Goal: Find specific page/section

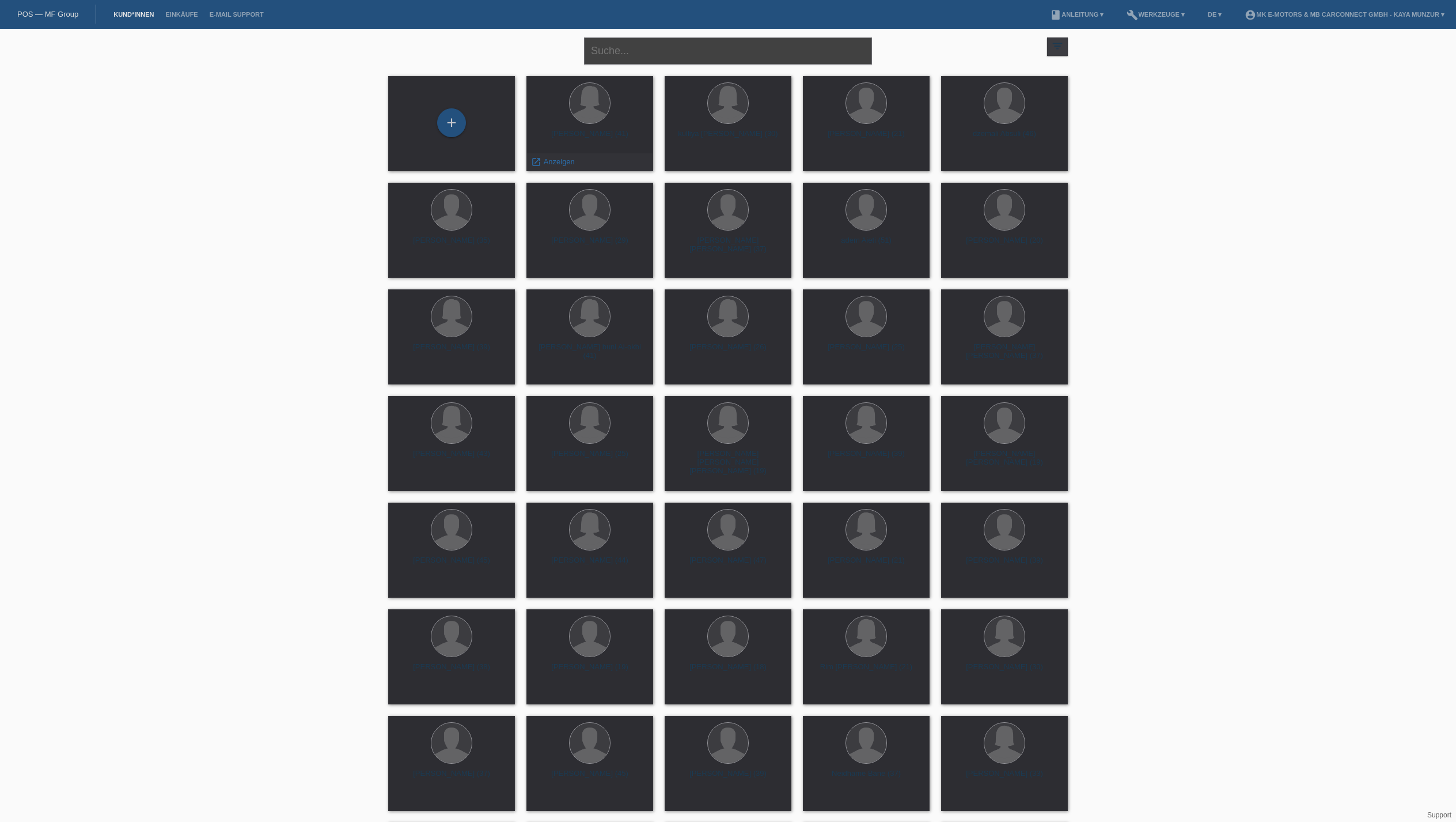
click at [603, 60] on input "text" at bounding box center [728, 51] width 288 height 27
type input "rea"
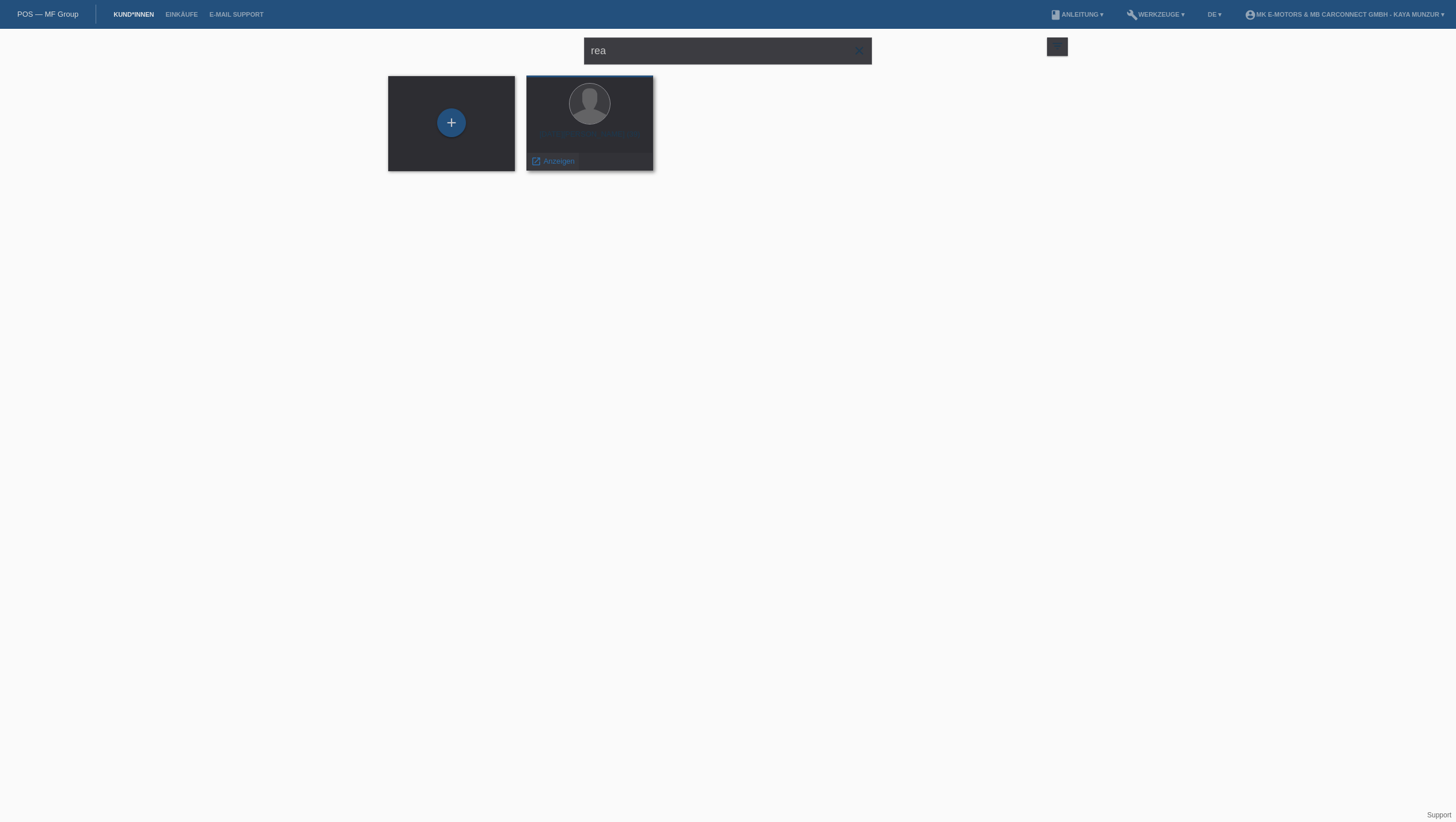
click at [566, 165] on span "Anzeigen" at bounding box center [560, 161] width 31 height 9
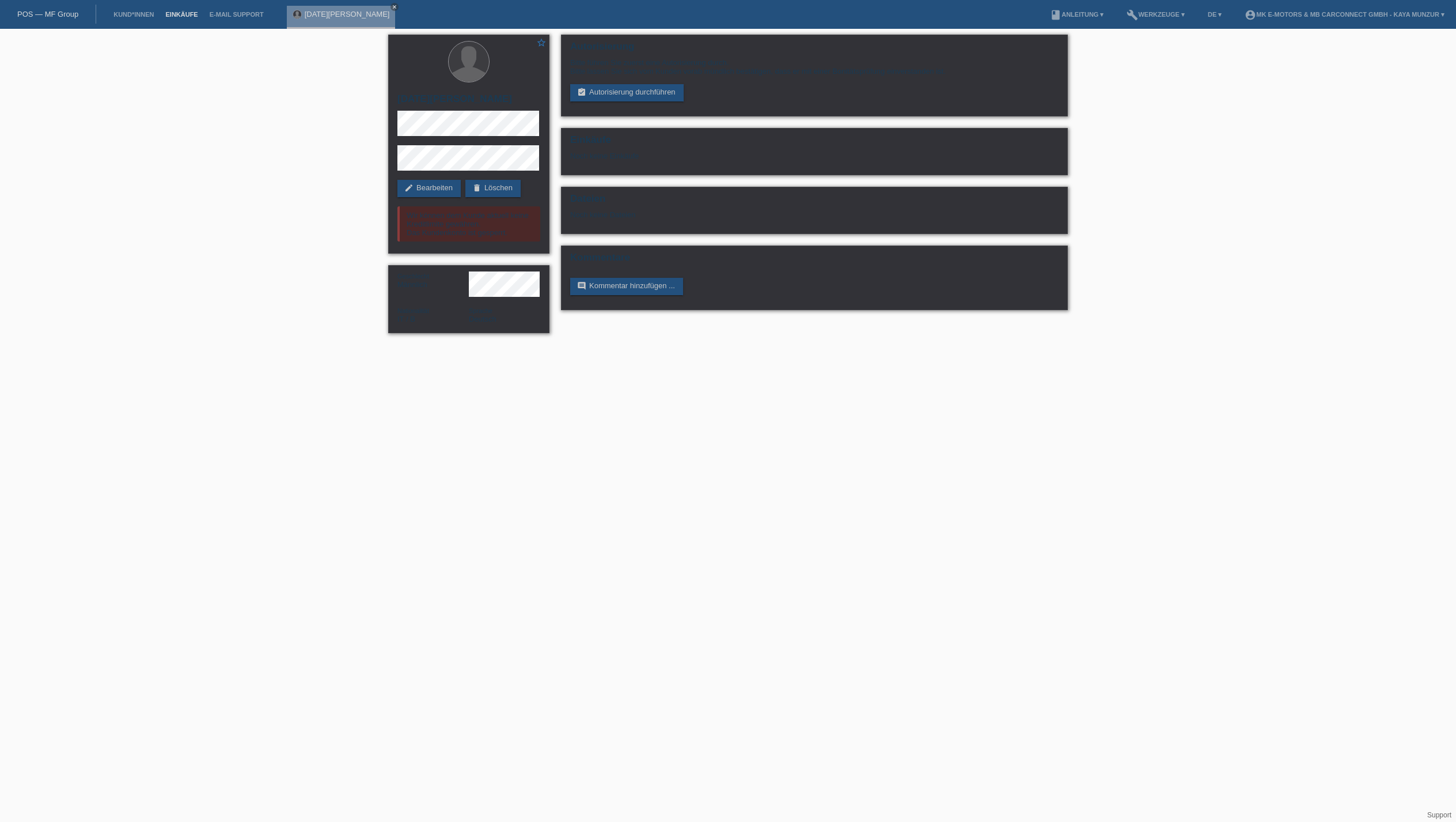
click at [203, 14] on link "Einkäufe" at bounding box center [181, 15] width 44 height 7
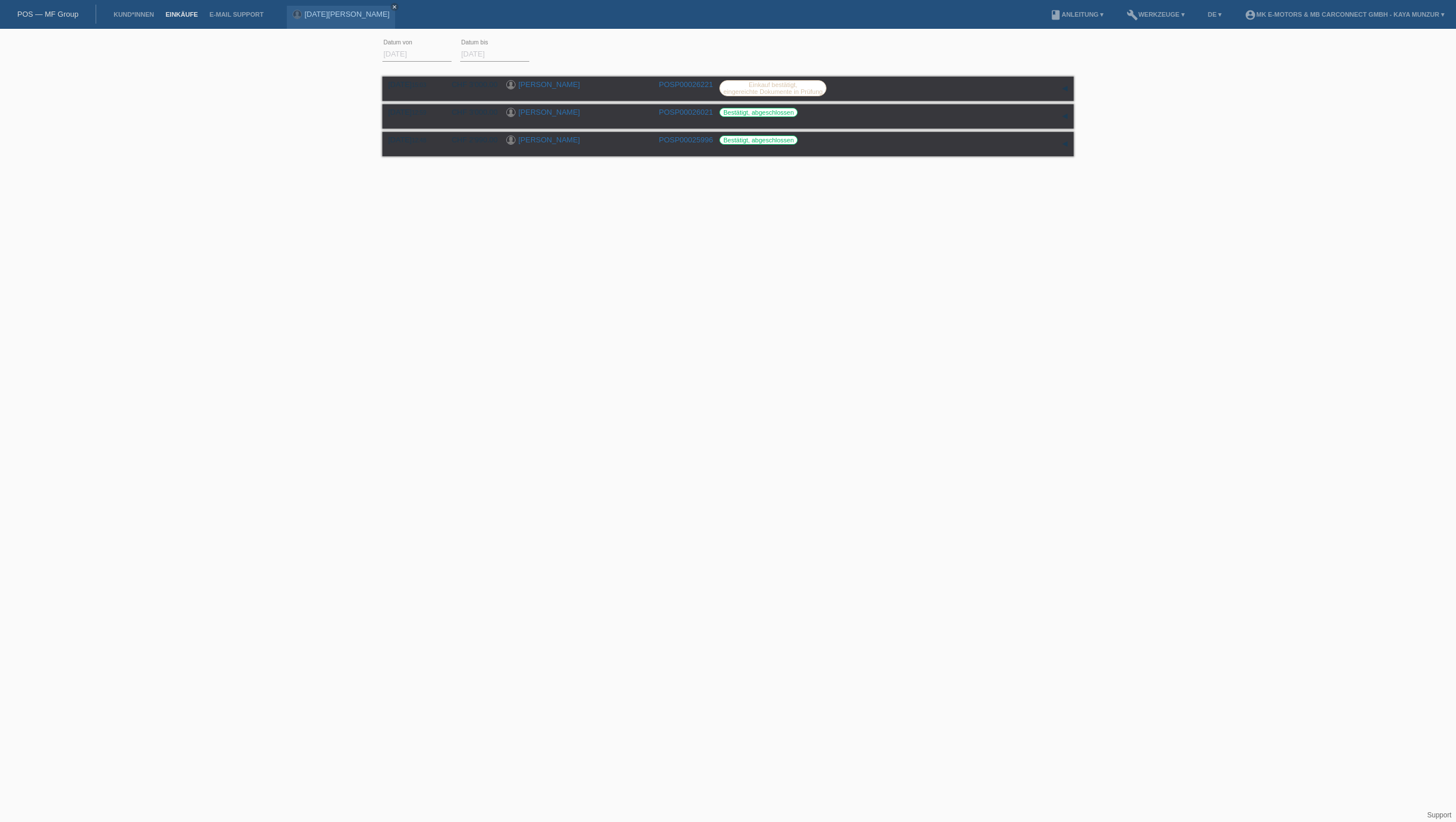
click at [78, 17] on link "POS — MF Group" at bounding box center [47, 14] width 61 height 9
